Goal: Task Accomplishment & Management: Use online tool/utility

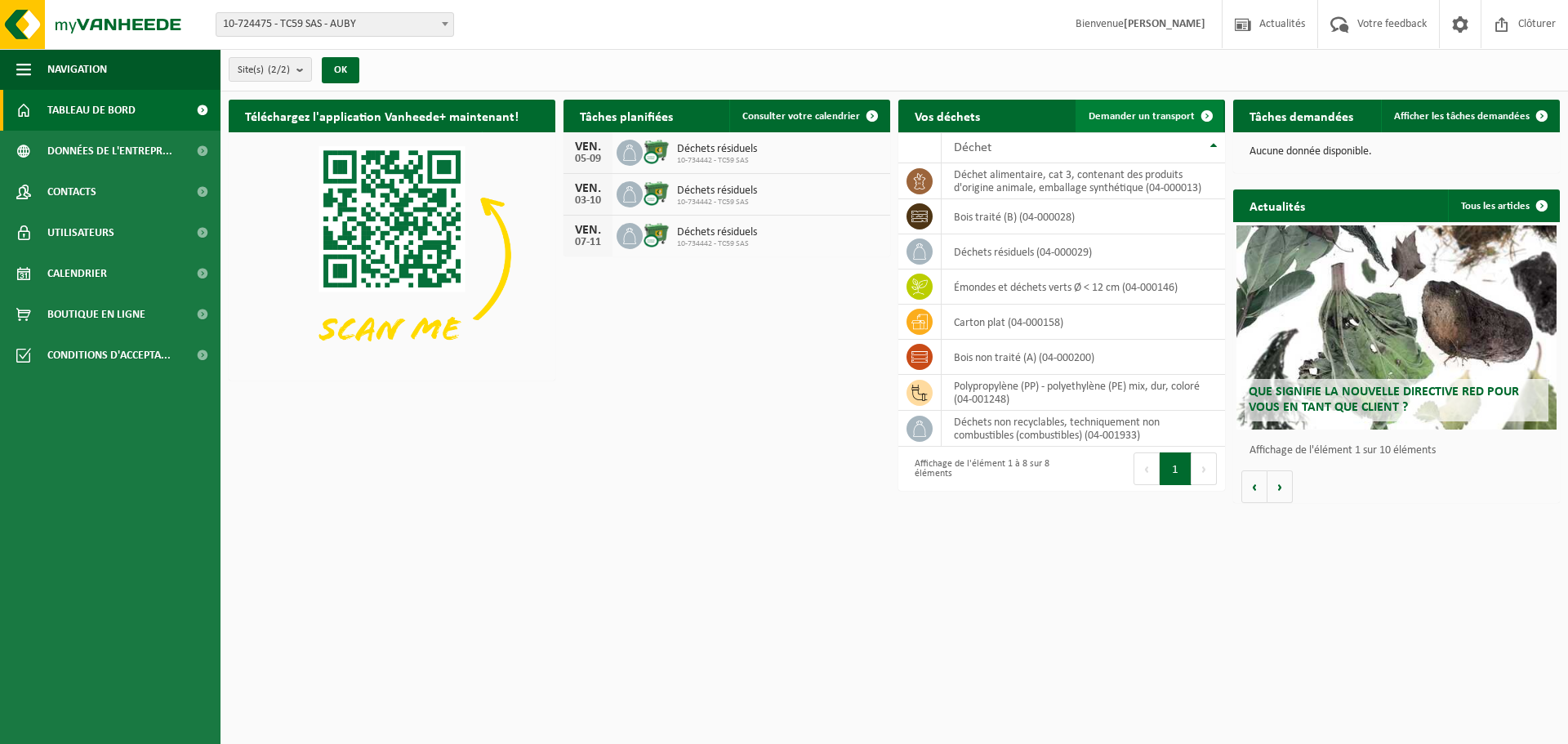
click at [1179, 115] on span "Demander un transport" at bounding box center [1141, 116] width 106 height 11
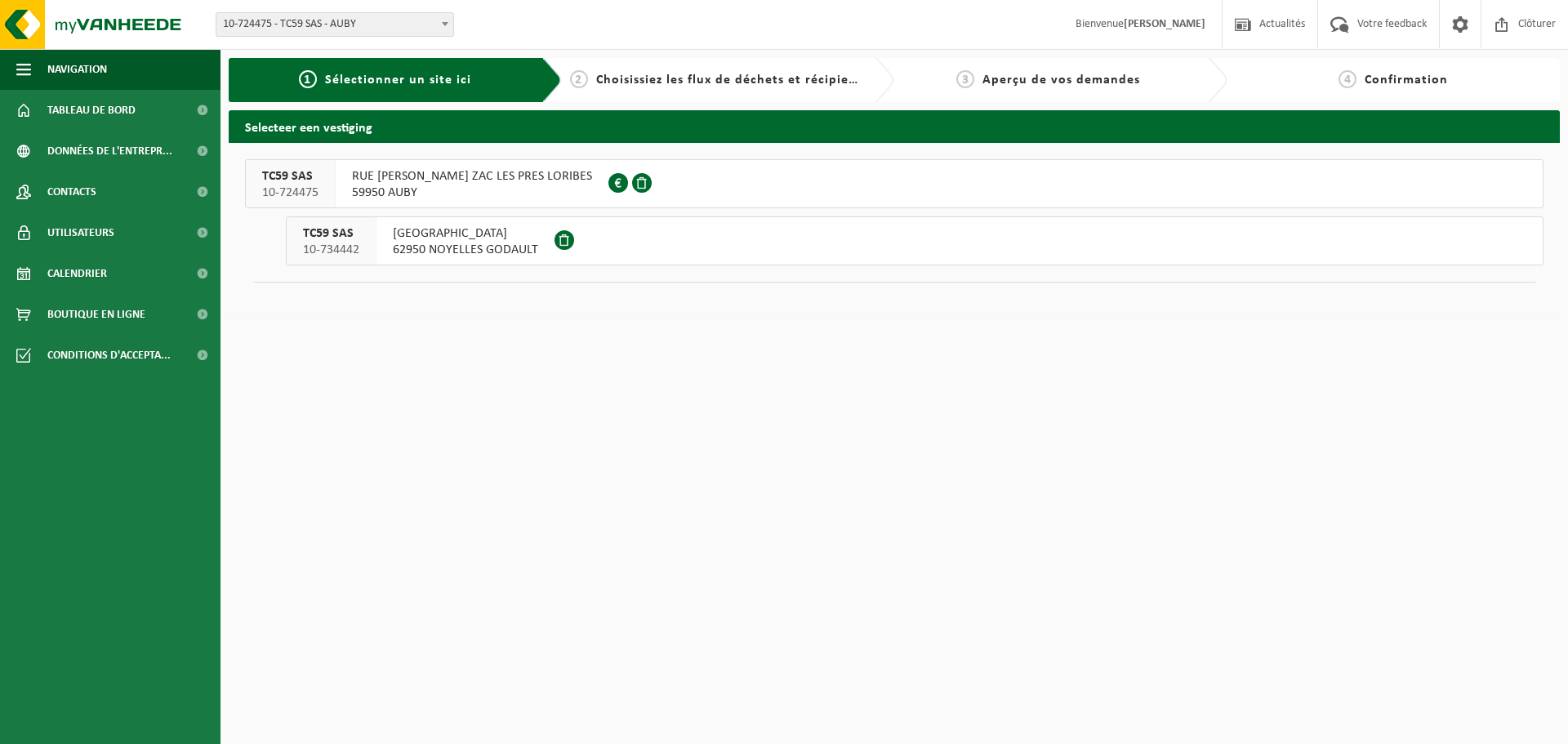
click at [439, 181] on span "RUE GILLES VILLENEUVE ZAC LES PRES LORIBES" at bounding box center [472, 176] width 241 height 17
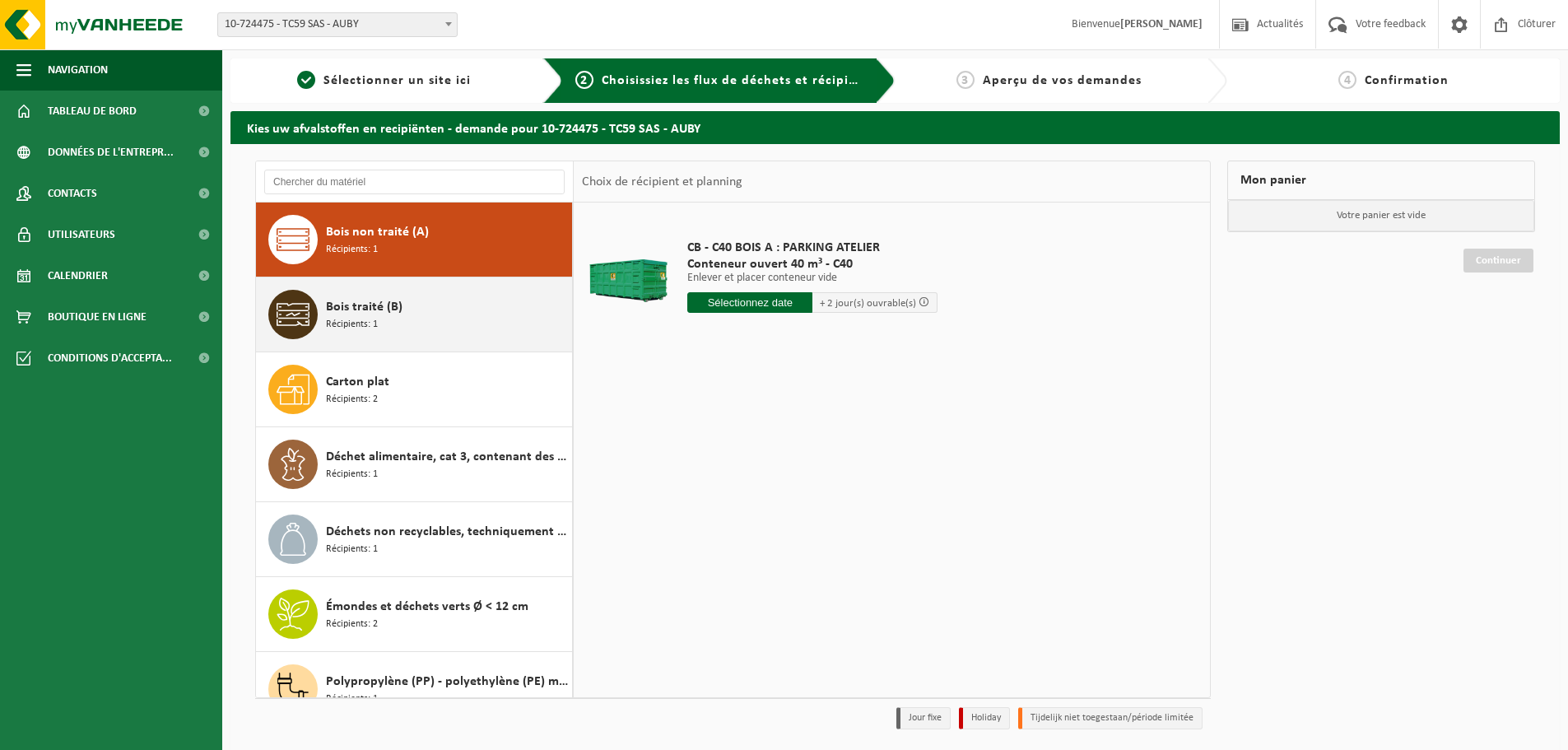
click at [444, 308] on div "Bois traité (B) Récipients: 1" at bounding box center [447, 314] width 242 height 50
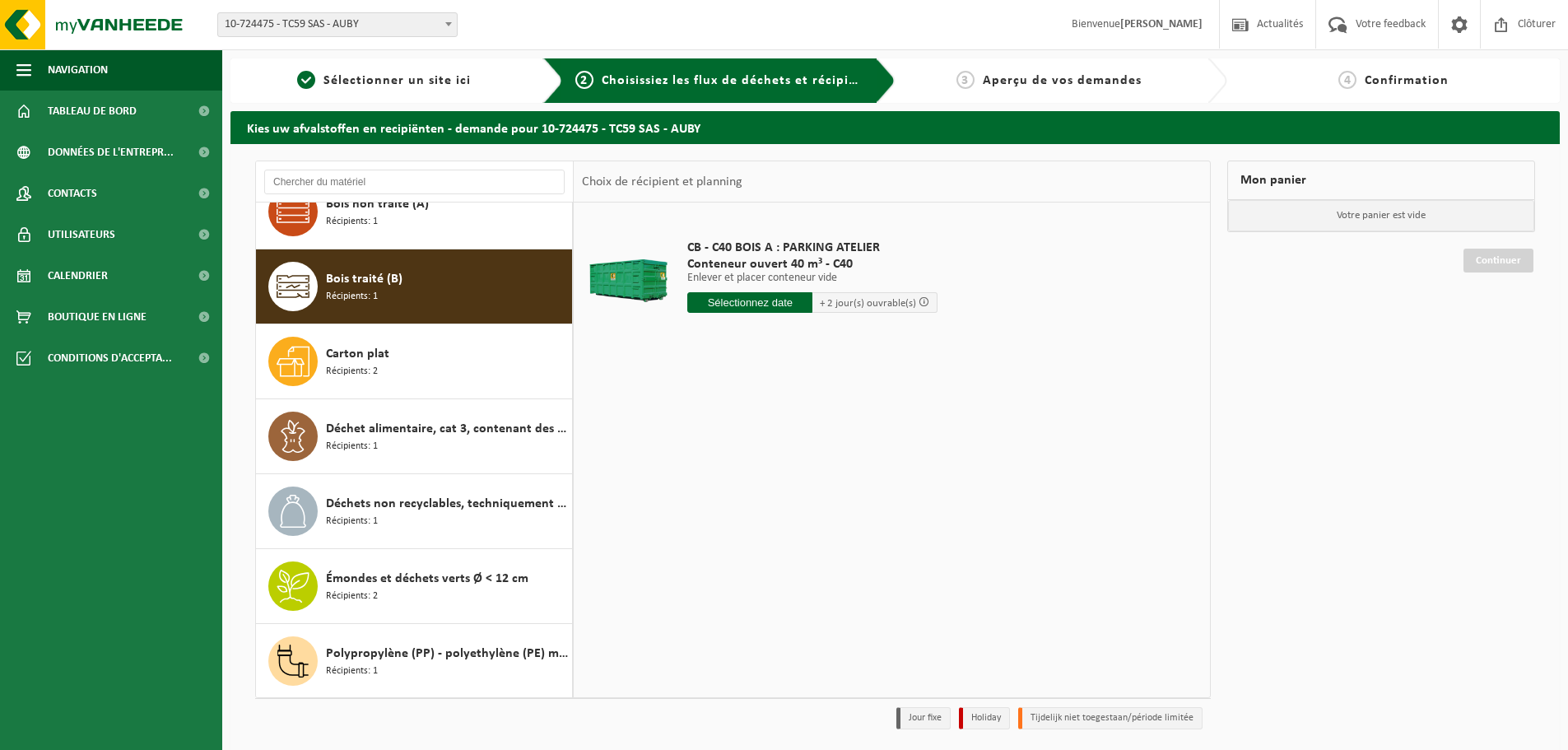
scroll to position [29, 0]
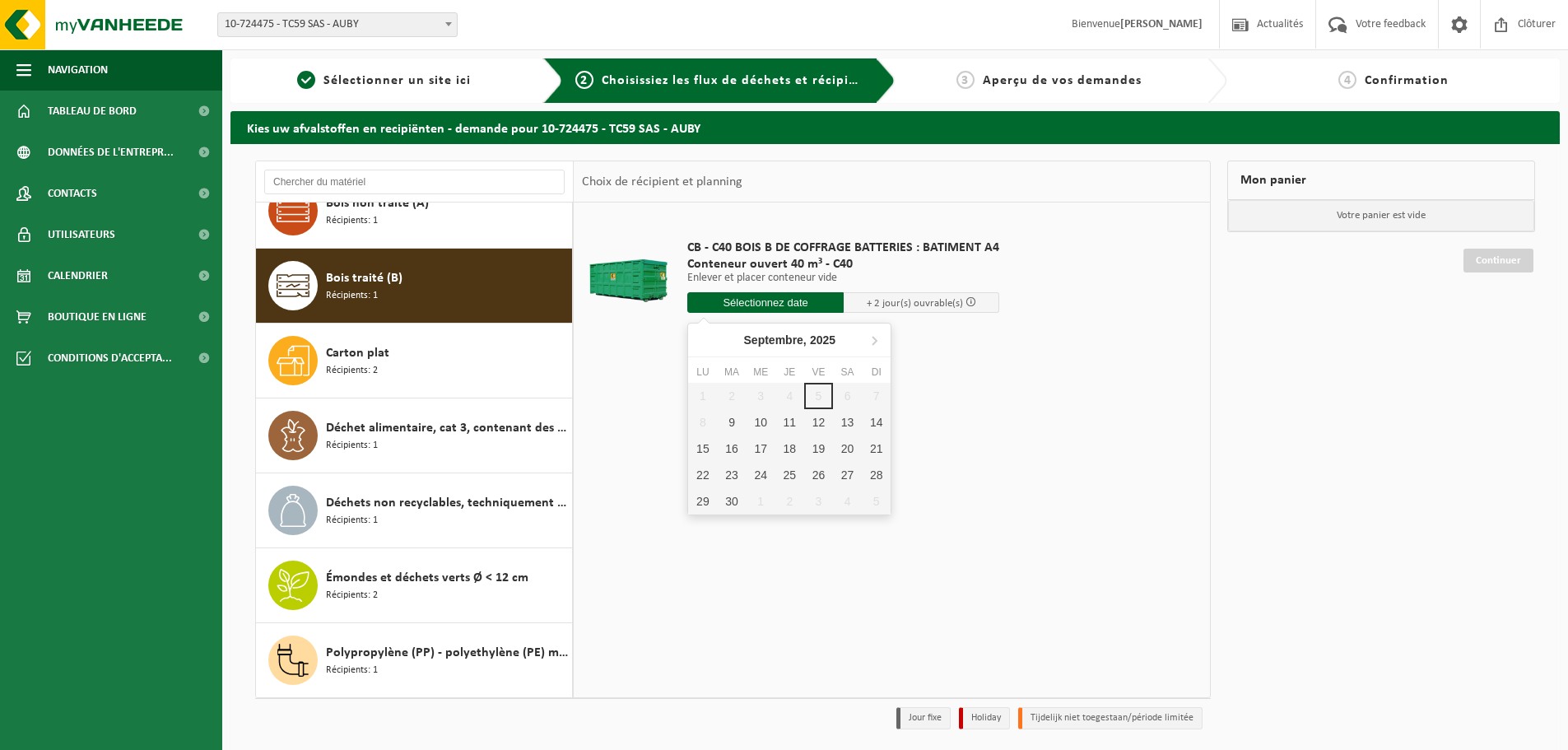
click at [797, 305] on input "text" at bounding box center [765, 302] width 157 height 21
click at [733, 423] on div "9" at bounding box center [731, 422] width 29 height 26
type input "à partir de 2025-09-09"
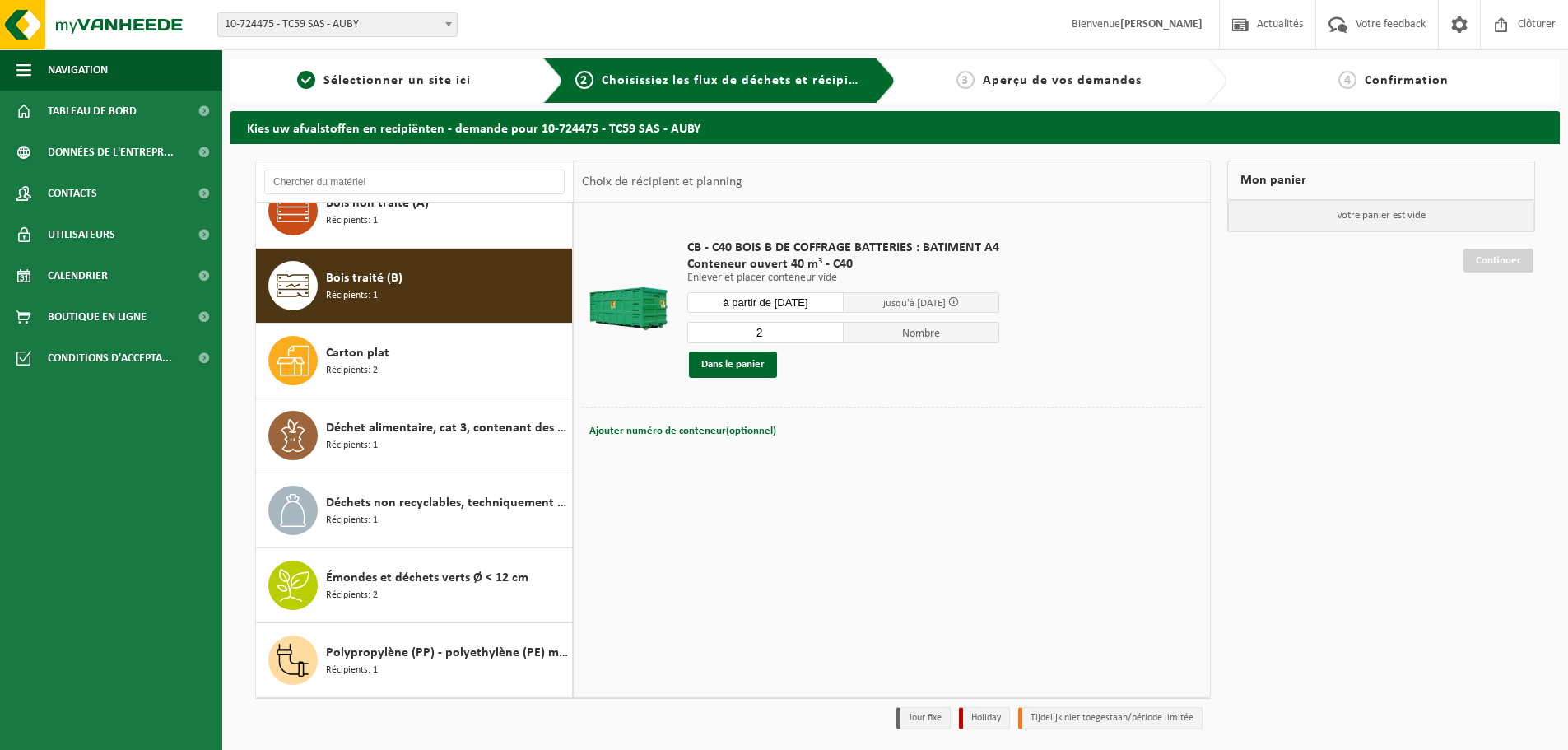
type input "2"
click at [830, 330] on input "2" at bounding box center [765, 332] width 157 height 21
click at [744, 365] on button "Dans le panier" at bounding box center [733, 364] width 88 height 26
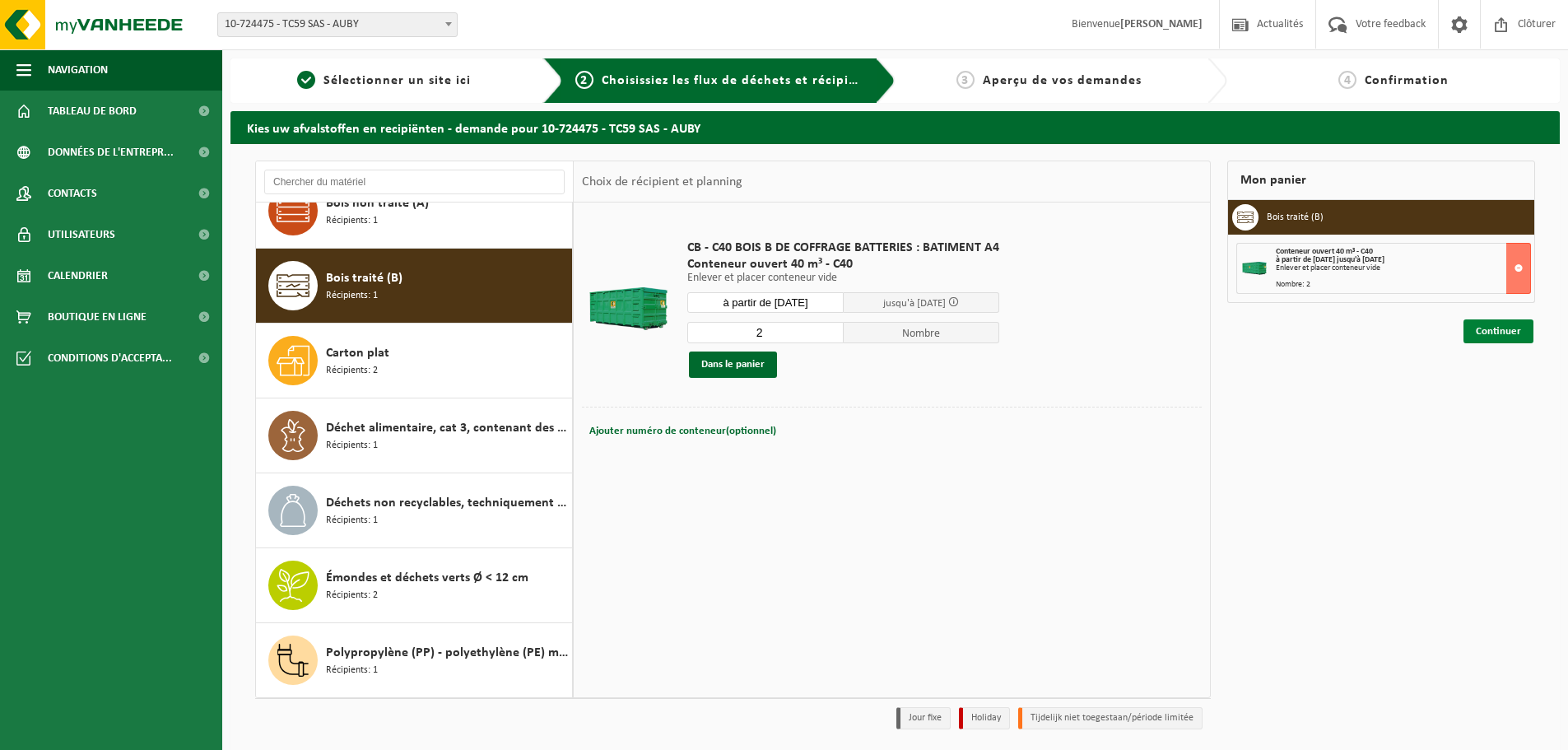
click at [1485, 332] on link "Continuer" at bounding box center [1498, 331] width 70 height 24
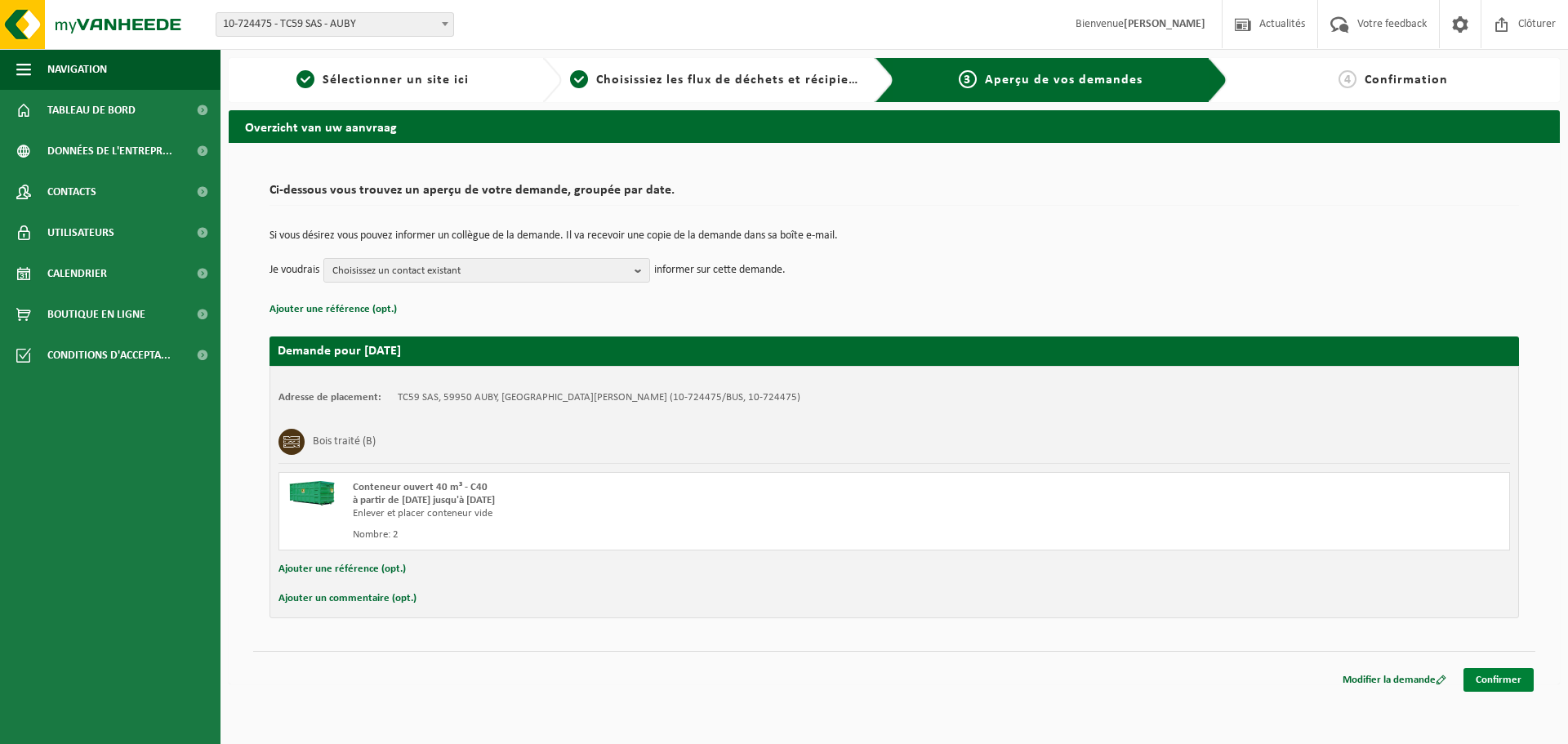
click at [1518, 684] on link "Confirmer" at bounding box center [1499, 680] width 70 height 24
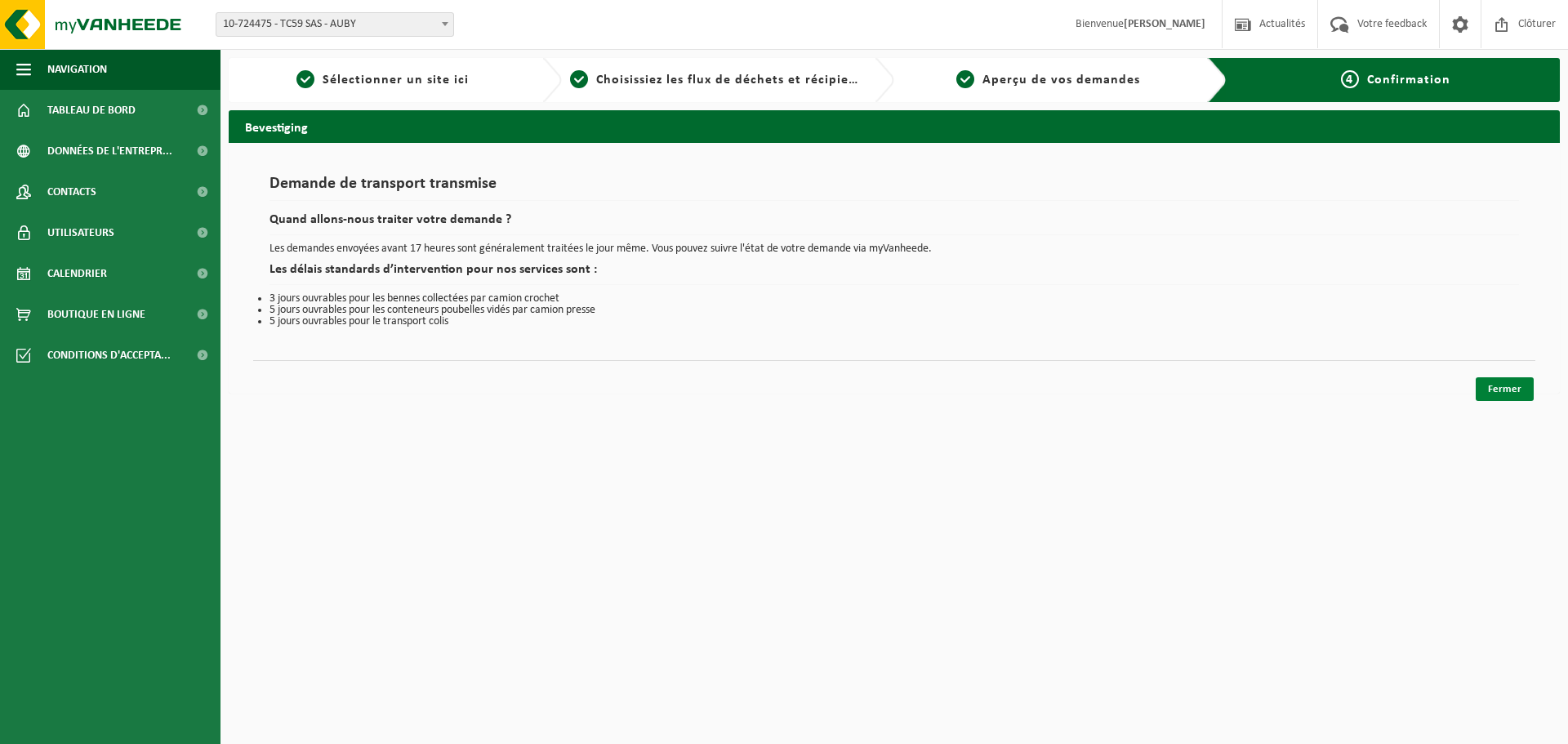
click at [1520, 383] on link "Fermer" at bounding box center [1505, 389] width 58 height 24
